Goal: Task Accomplishment & Management: Manage account settings

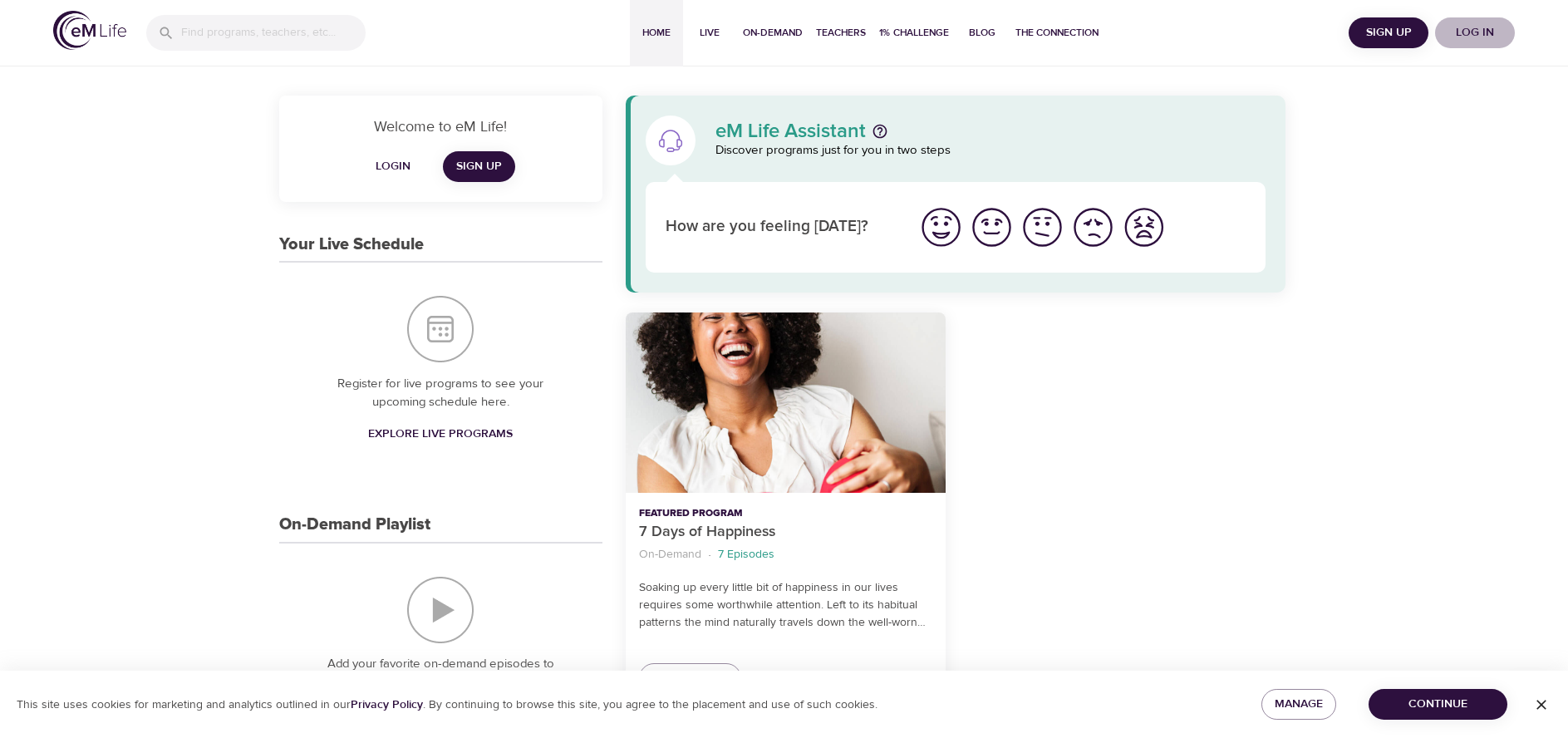
click at [1479, 37] on span "Log in" at bounding box center [1475, 32] width 67 height 21
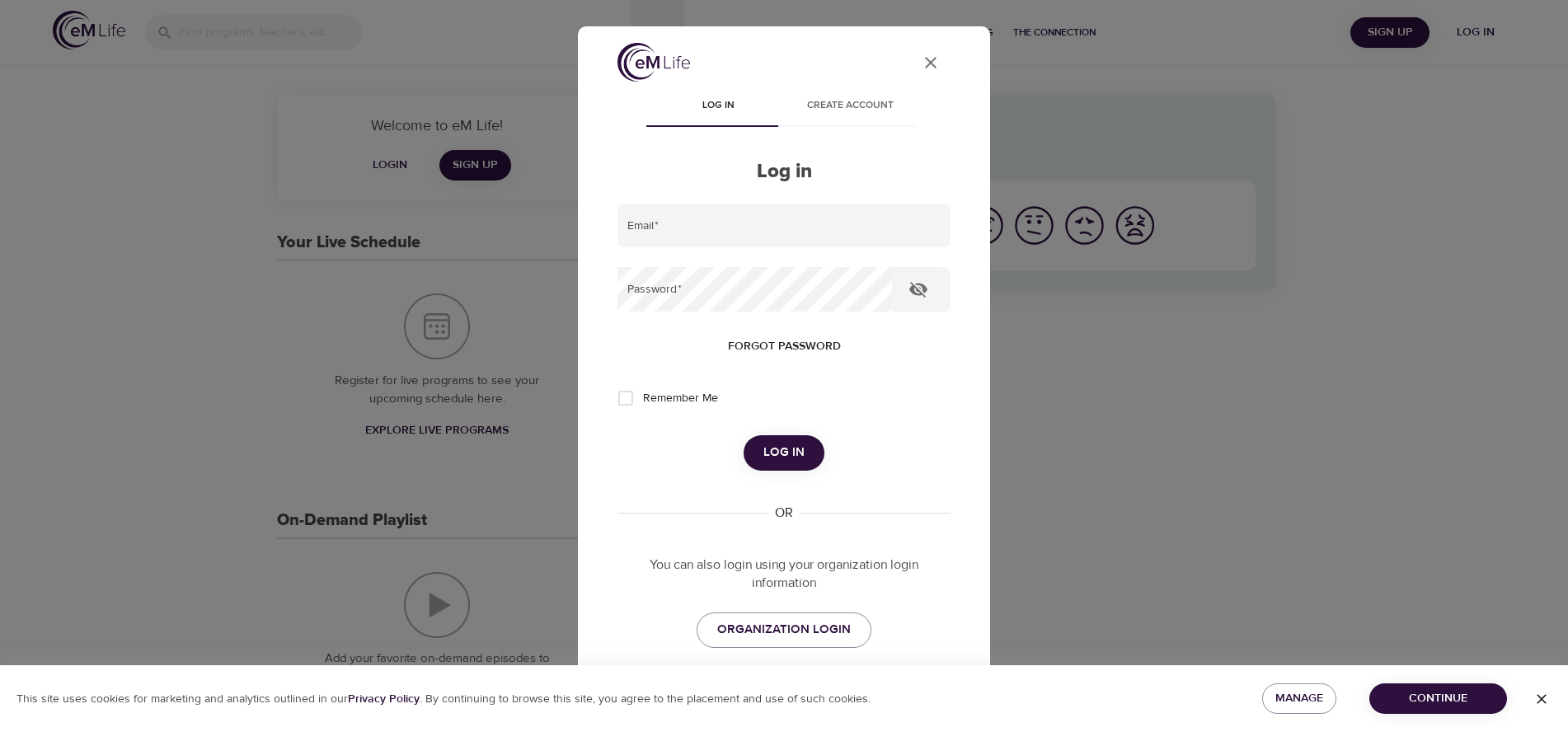
type input "[EMAIL_ADDRESS][DOMAIN_NAME]"
click at [788, 451] on span "Log in" at bounding box center [784, 452] width 41 height 21
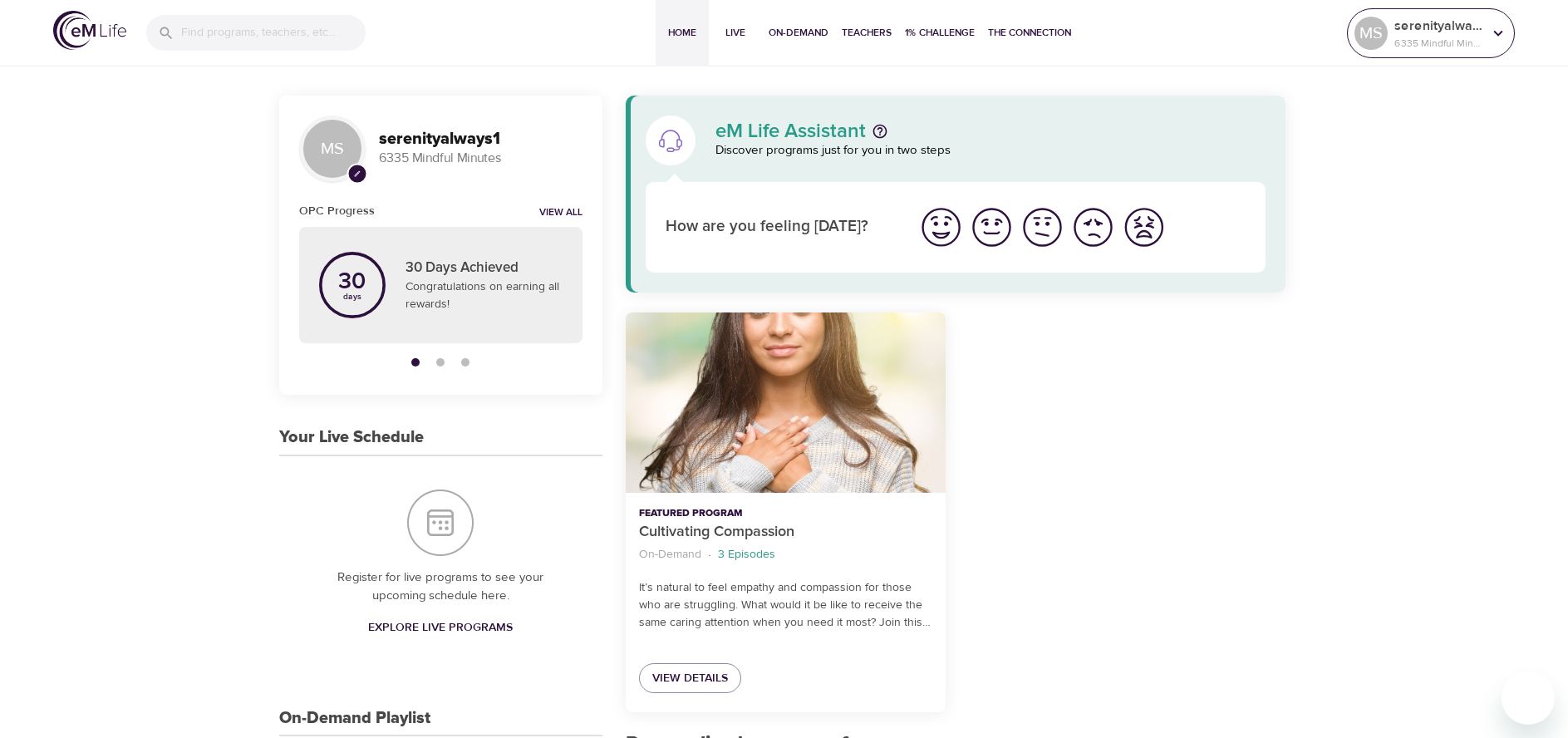
click at [1495, 36] on icon at bounding box center [1498, 33] width 18 height 18
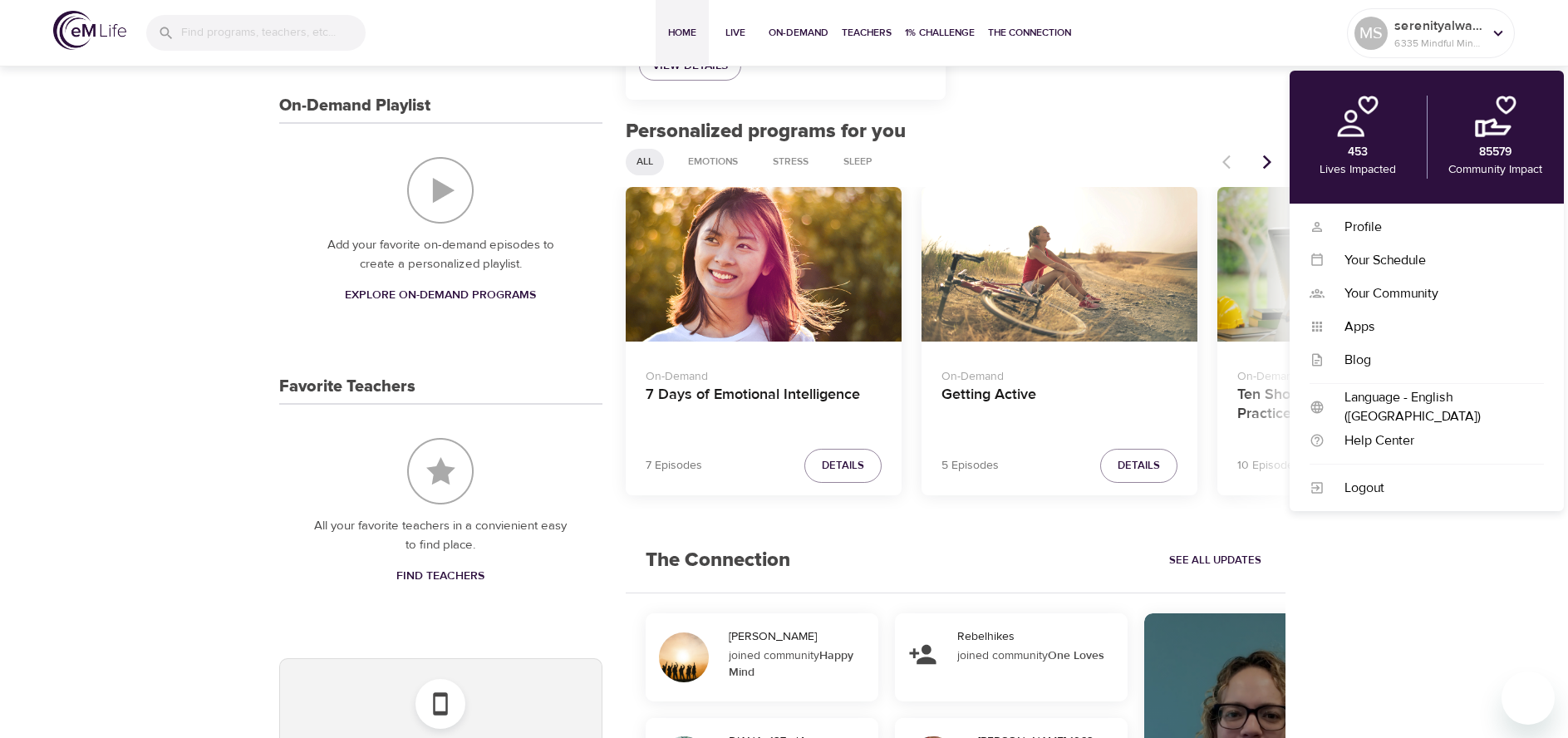
scroll to position [415, 0]
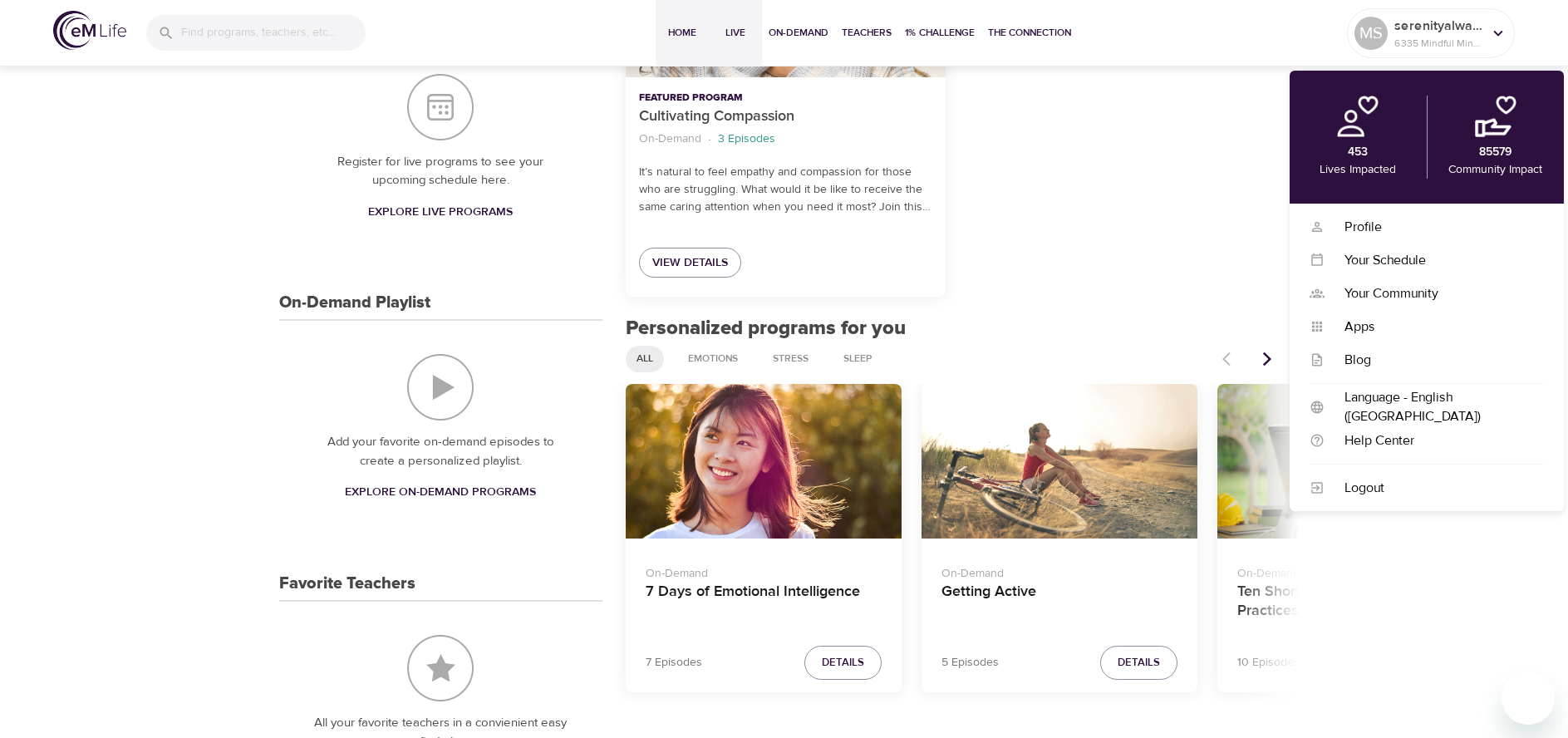
click at [743, 26] on span "Live" at bounding box center [735, 32] width 40 height 17
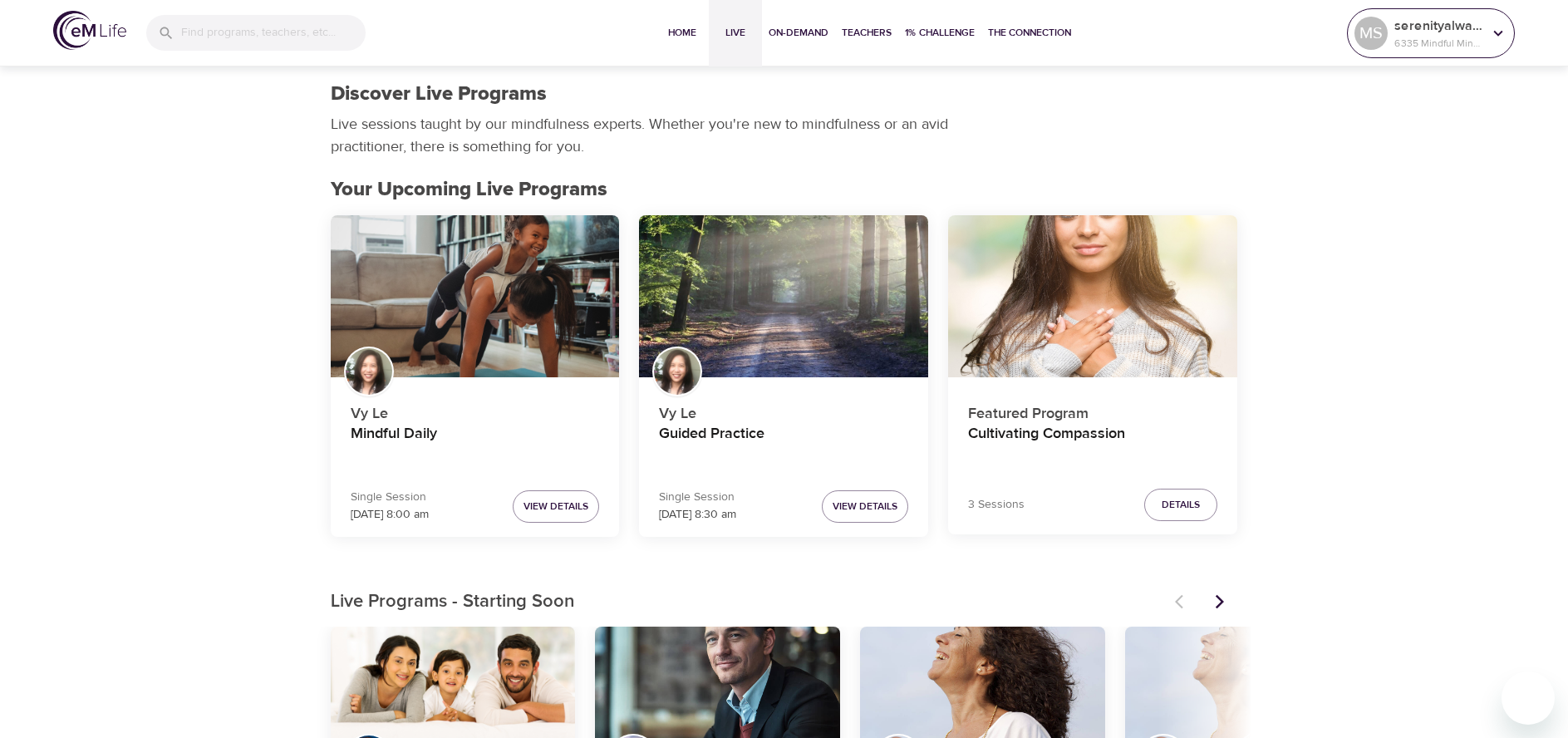
click at [1495, 29] on icon at bounding box center [1498, 33] width 18 height 18
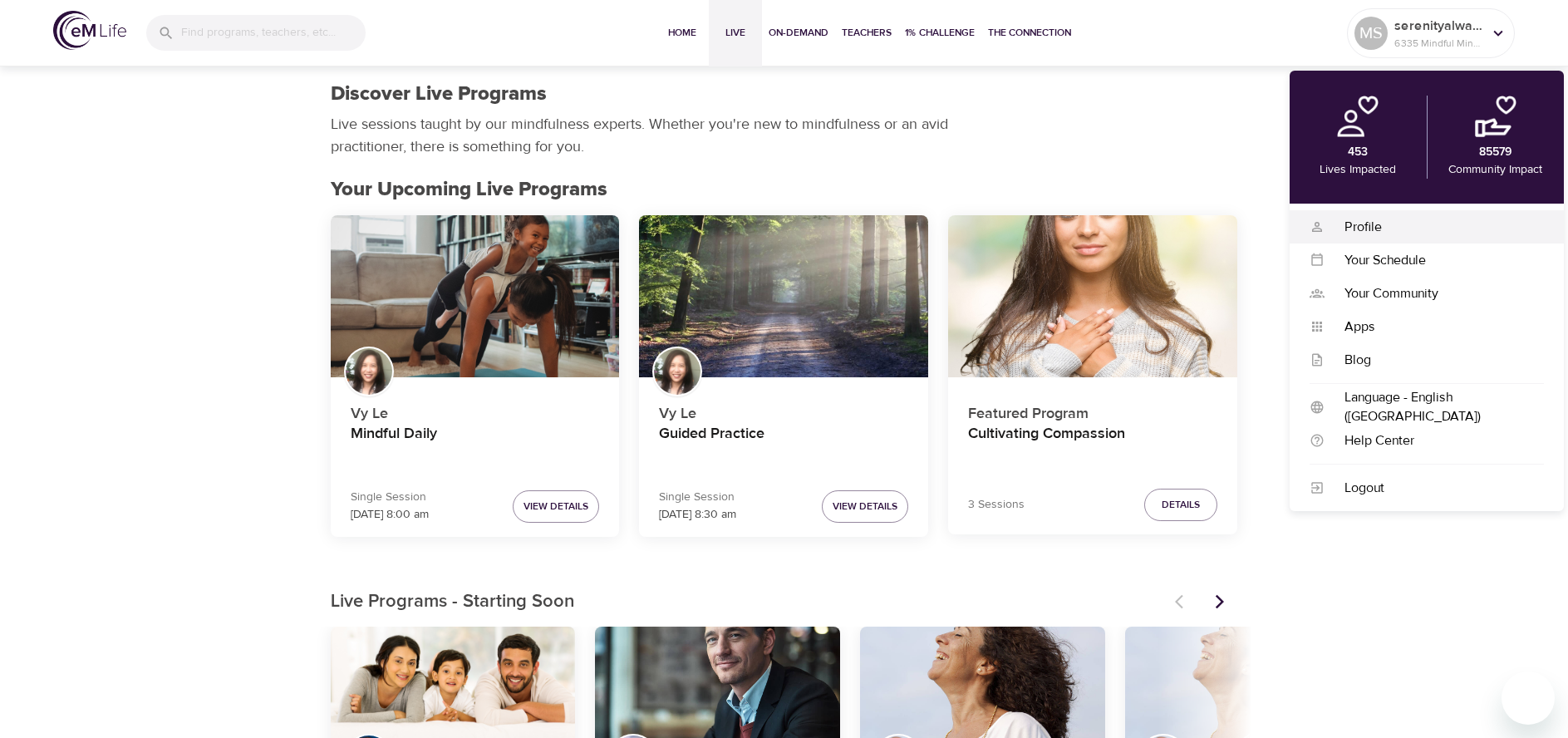
click at [1384, 231] on div "Profile" at bounding box center [1434, 227] width 220 height 19
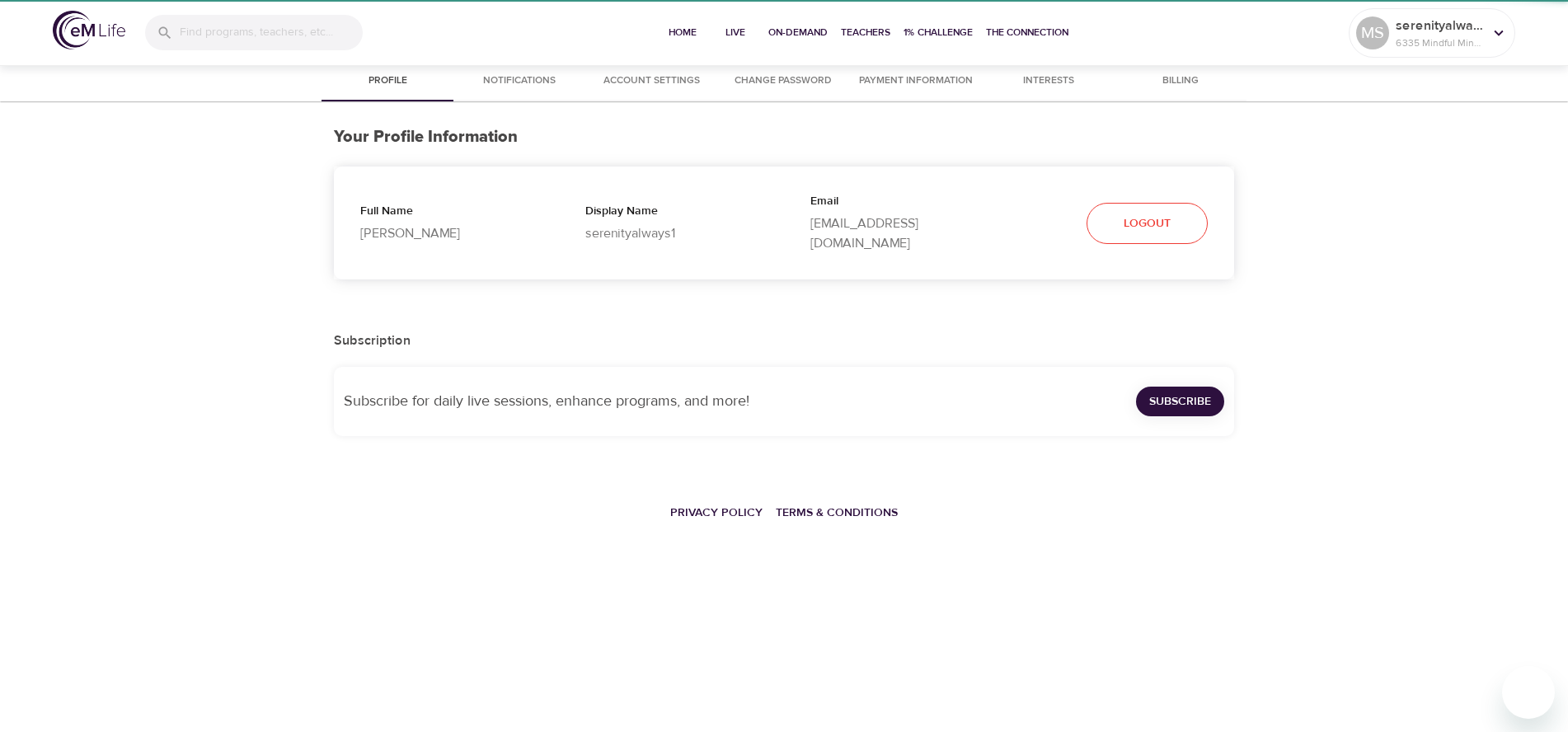
select select "10"
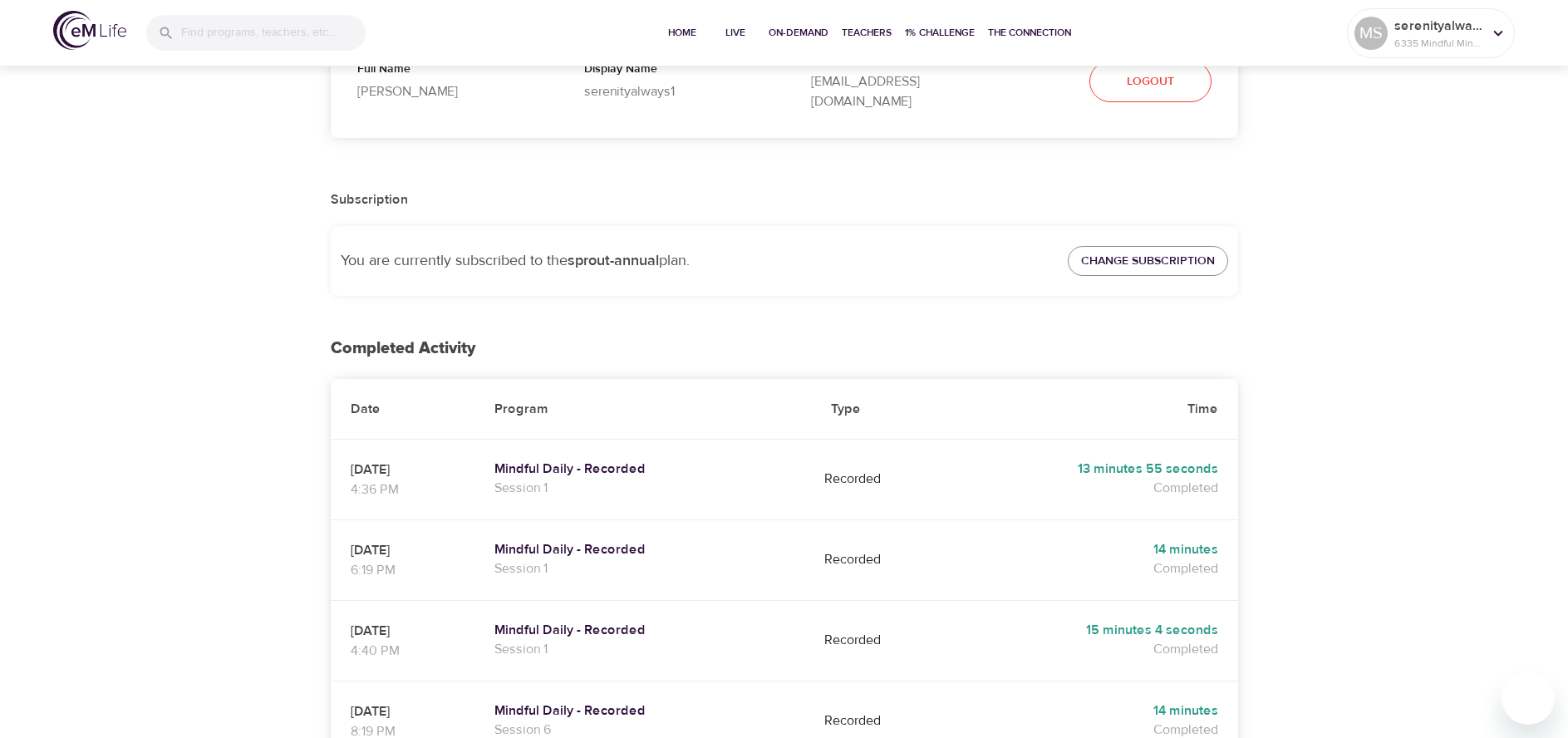
scroll to position [166, 0]
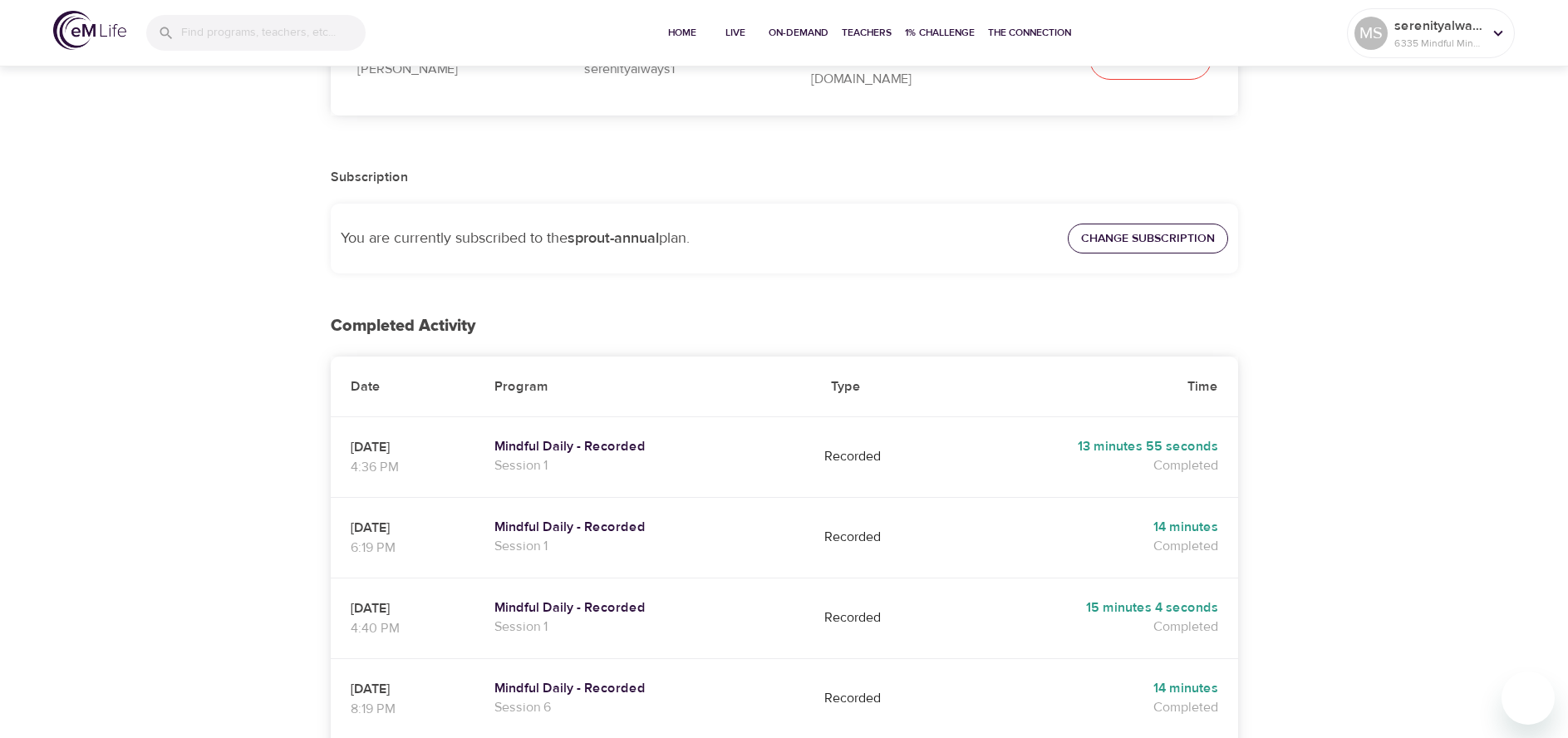
click at [1190, 229] on span "Change Subscription" at bounding box center [1147, 239] width 134 height 21
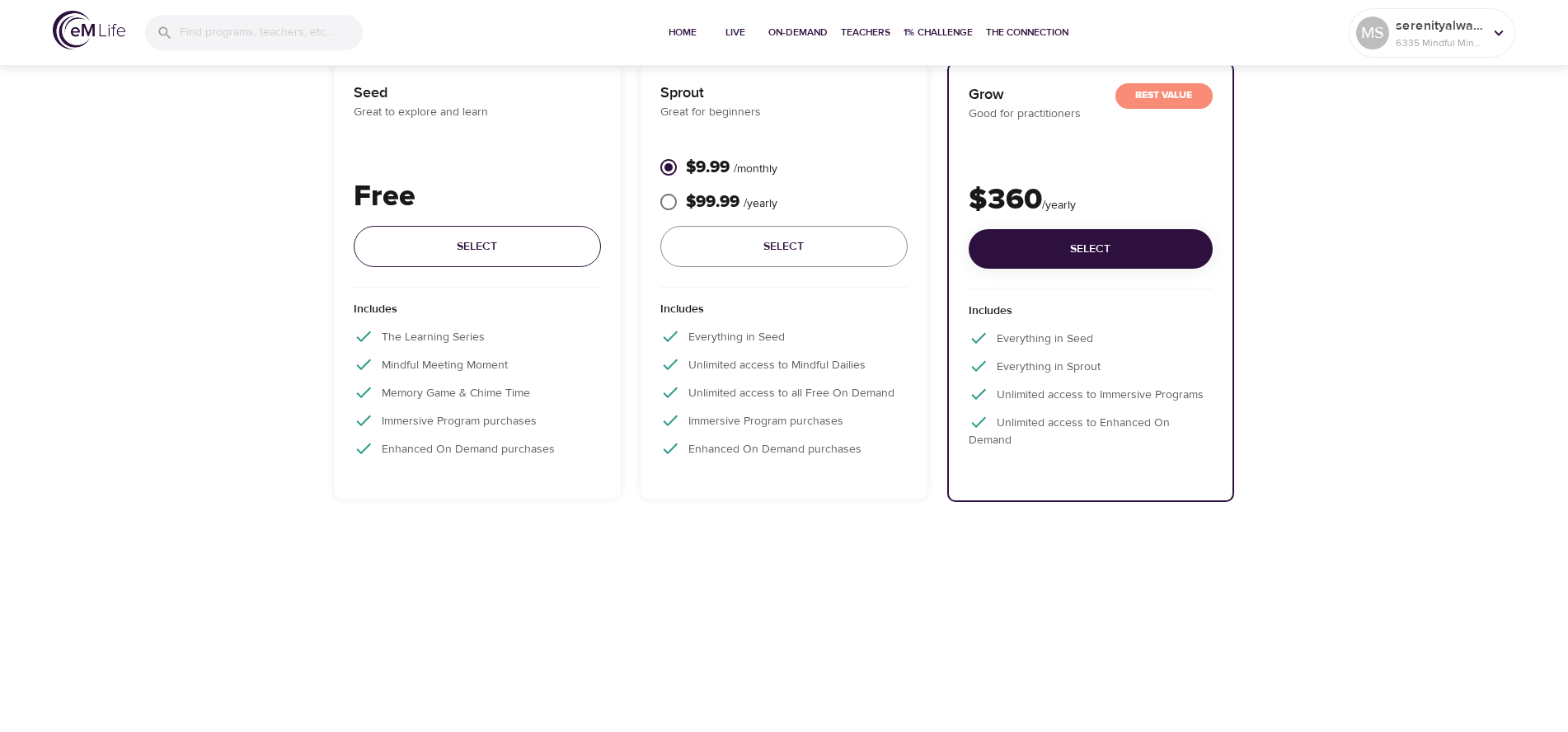
click at [424, 244] on span "Select" at bounding box center [477, 247] width 221 height 21
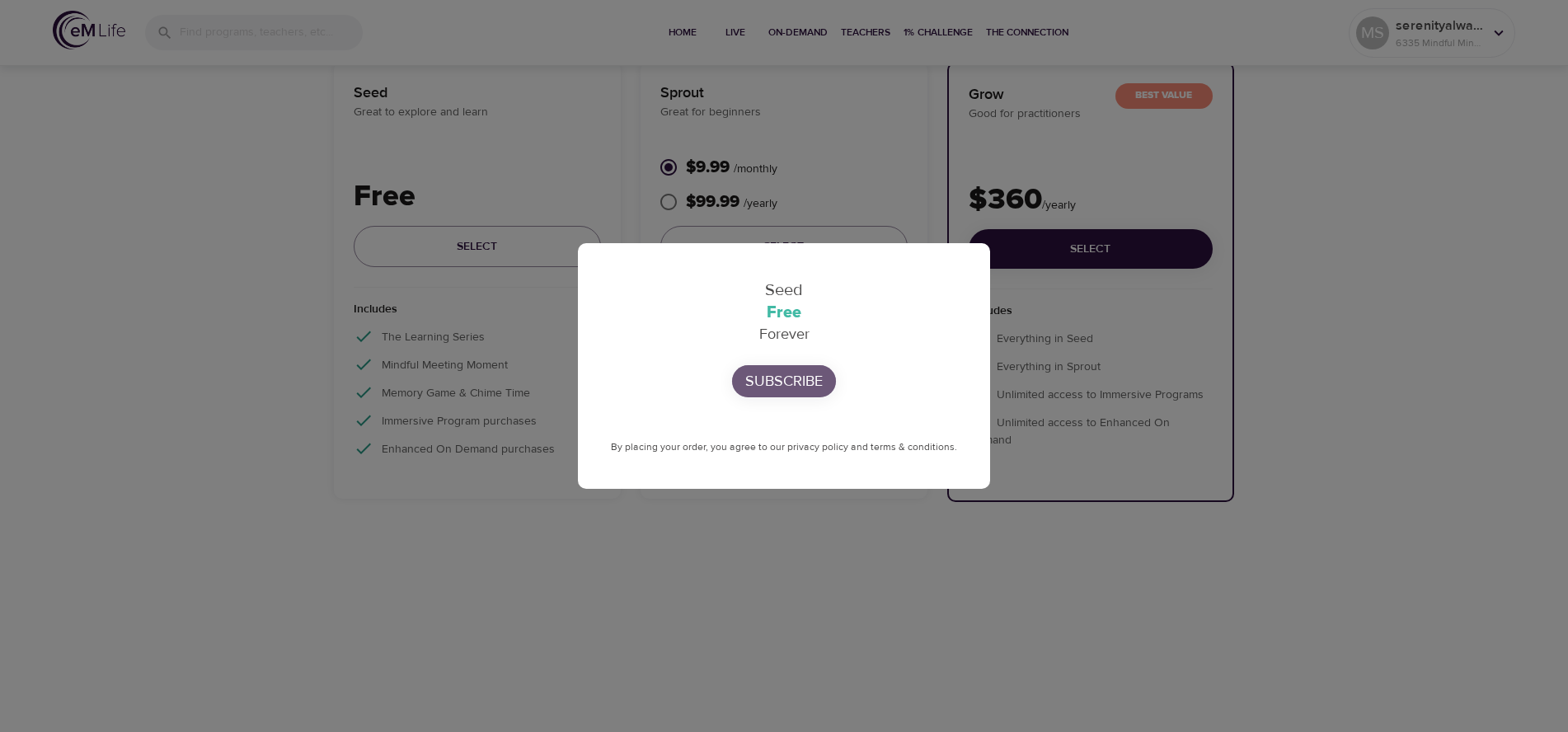
click at [785, 378] on p "Subscribe" at bounding box center [784, 381] width 78 height 22
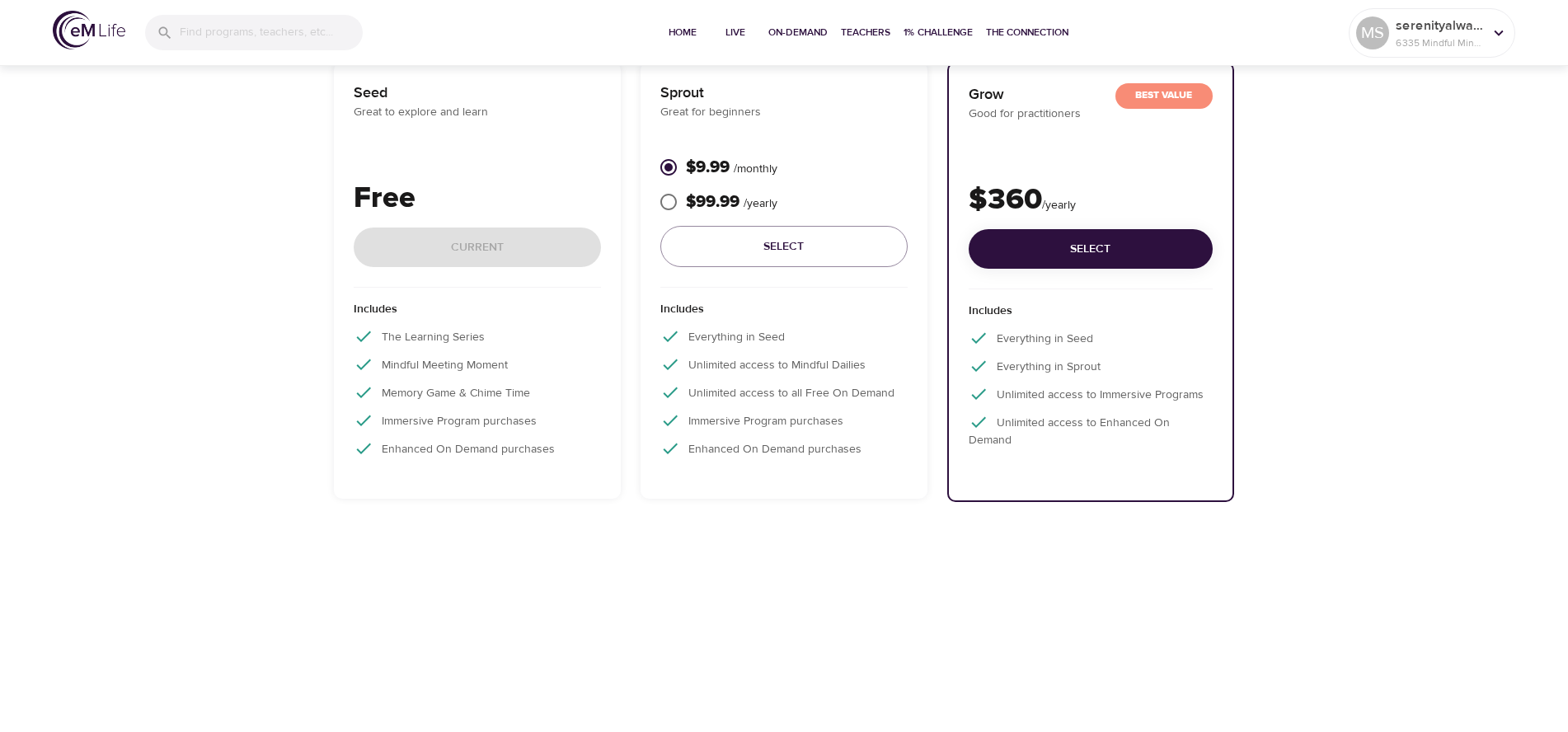
click at [594, 218] on p "Free" at bounding box center [477, 198] width 247 height 45
